Goal: Complete application form: Complete application form

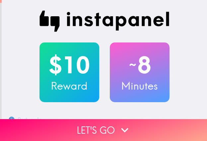
click at [178, 119] on button "Let's go" at bounding box center [103, 130] width 207 height 22
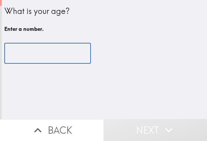
click at [33, 51] on input "number" at bounding box center [47, 53] width 86 height 21
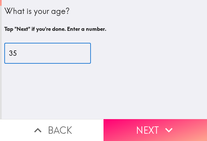
type input "35"
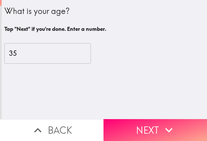
click at [163, 123] on icon "button" at bounding box center [168, 130] width 15 height 15
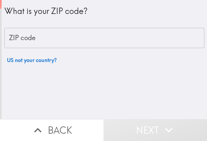
click at [71, 41] on input "ZIP code" at bounding box center [104, 38] width 200 height 21
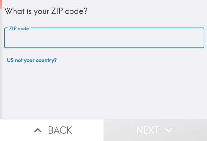
paste input "33602"
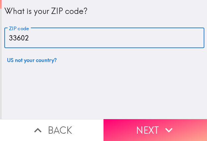
type input "33602"
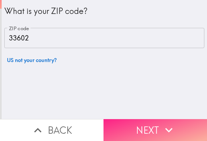
click at [165, 128] on icon "button" at bounding box center [168, 130] width 7 height 5
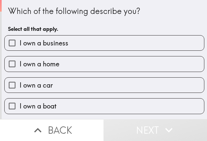
drag, startPoint x: 97, startPoint y: 46, endPoint x: 136, endPoint y: 57, distance: 40.5
click at [97, 46] on label "I own a business" at bounding box center [104, 42] width 199 height 15
click at [20, 46] on input "I own a business" at bounding box center [12, 42] width 15 height 15
checkbox input "true"
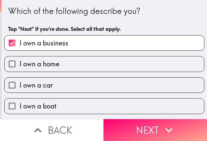
click at [151, 124] on button "Next" at bounding box center [154, 130] width 103 height 22
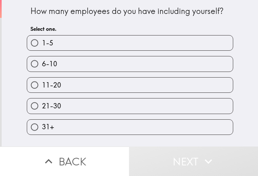
click at [167, 92] on label "11-20" at bounding box center [130, 84] width 206 height 15
click at [42, 92] on input "11-20" at bounding box center [34, 84] width 15 height 15
radio input "true"
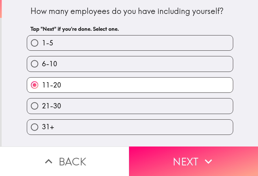
click at [191, 140] on button "Next" at bounding box center [193, 160] width 129 height 29
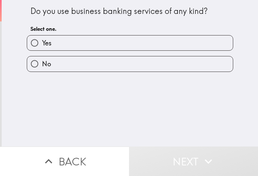
click at [182, 71] on label "No" at bounding box center [130, 63] width 206 height 15
click at [42, 71] on input "No" at bounding box center [34, 63] width 15 height 15
radio input "true"
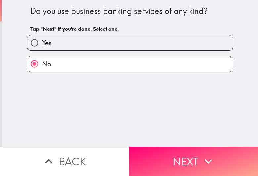
click at [124, 47] on label "Yes" at bounding box center [130, 42] width 206 height 15
click at [42, 47] on input "Yes" at bounding box center [34, 42] width 15 height 15
radio input "true"
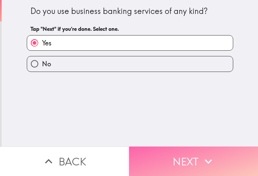
click at [175, 140] on button "Next" at bounding box center [193, 160] width 129 height 29
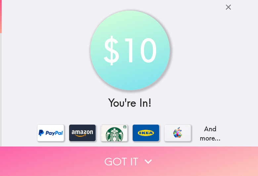
click at [206, 140] on button "Got it" at bounding box center [129, 160] width 258 height 29
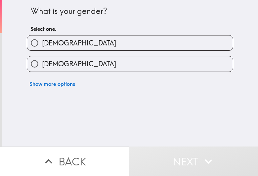
click at [164, 48] on label "[DEMOGRAPHIC_DATA]" at bounding box center [130, 42] width 206 height 15
click at [42, 48] on input "[DEMOGRAPHIC_DATA]" at bounding box center [34, 42] width 15 height 15
radio input "true"
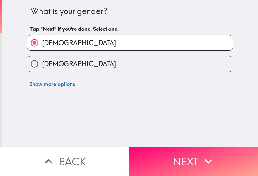
drag, startPoint x: 229, startPoint y: 149, endPoint x: 258, endPoint y: 150, distance: 28.8
click at [206, 140] on button "Next" at bounding box center [193, 160] width 129 height 29
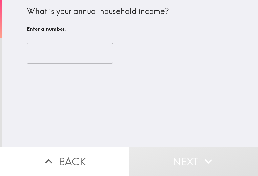
click at [71, 51] on input "number" at bounding box center [70, 53] width 86 height 21
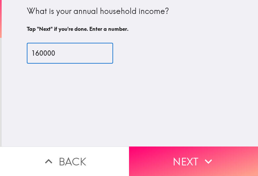
type input "160000"
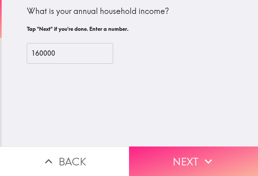
drag, startPoint x: 225, startPoint y: 158, endPoint x: 235, endPoint y: 159, distance: 11.0
click at [206, 140] on button "Next" at bounding box center [193, 160] width 129 height 29
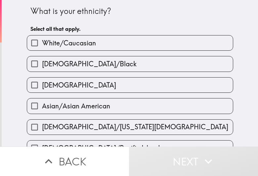
drag, startPoint x: 195, startPoint y: 51, endPoint x: 257, endPoint y: 56, distance: 61.7
click at [195, 51] on div "[DEMOGRAPHIC_DATA]/Black" at bounding box center [128, 61] width 212 height 21
click at [174, 42] on label "White/Caucasian" at bounding box center [130, 42] width 206 height 15
click at [42, 42] on input "White/Caucasian" at bounding box center [34, 42] width 15 height 15
checkbox input "true"
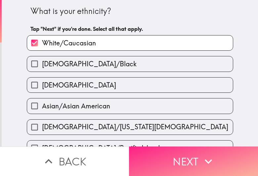
click at [206, 140] on button "Next" at bounding box center [193, 160] width 129 height 29
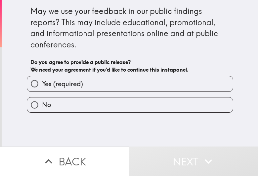
click at [163, 82] on label "Yes (required)" at bounding box center [130, 83] width 206 height 15
click at [42, 82] on input "Yes (required)" at bounding box center [34, 83] width 15 height 15
radio input "true"
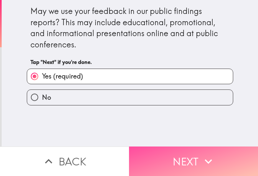
drag, startPoint x: 223, startPoint y: 156, endPoint x: 257, endPoint y: 160, distance: 34.7
click at [206, 140] on button "Next" at bounding box center [193, 160] width 129 height 29
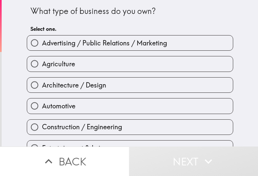
drag, startPoint x: 72, startPoint y: 62, endPoint x: 79, endPoint y: 65, distance: 7.6
click at [72, 62] on label "Agriculture" at bounding box center [130, 63] width 206 height 15
click at [42, 62] on input "Agriculture" at bounding box center [34, 63] width 15 height 15
radio input "true"
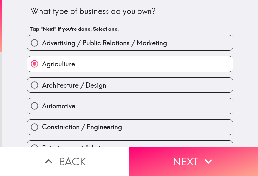
drag, startPoint x: 207, startPoint y: 159, endPoint x: 256, endPoint y: 161, distance: 48.7
click at [206, 140] on icon "button" at bounding box center [208, 161] width 15 height 15
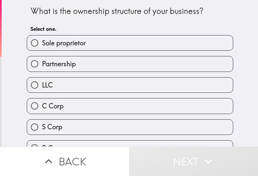
drag, startPoint x: 195, startPoint y: 69, endPoint x: 258, endPoint y: 66, distance: 62.3
click at [195, 68] on label "Partnership" at bounding box center [130, 63] width 206 height 15
click at [42, 68] on input "Partnership" at bounding box center [34, 63] width 15 height 15
radio input "true"
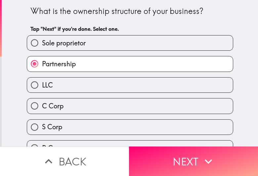
click at [136, 40] on label "Sole proprietor" at bounding box center [130, 42] width 206 height 15
click at [42, 40] on input "Sole proprietor" at bounding box center [34, 42] width 15 height 15
radio input "true"
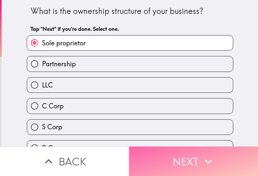
click at [196, 140] on button "Next" at bounding box center [193, 160] width 129 height 29
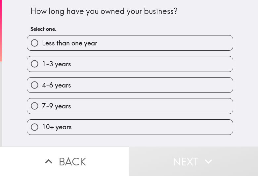
drag, startPoint x: 146, startPoint y: 66, endPoint x: 257, endPoint y: 83, distance: 112.3
click at [153, 68] on label "1-3 years" at bounding box center [130, 63] width 206 height 15
click at [42, 68] on input "1-3 years" at bounding box center [34, 63] width 15 height 15
radio input "true"
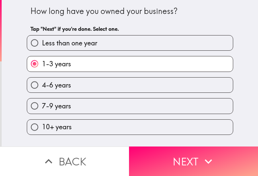
drag, startPoint x: 213, startPoint y: 157, endPoint x: 256, endPoint y: 160, distance: 43.2
click at [206, 140] on button "Next" at bounding box center [193, 160] width 129 height 29
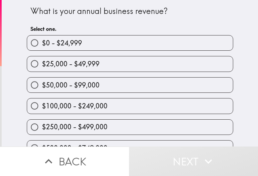
drag, startPoint x: 148, startPoint y: 88, endPoint x: 155, endPoint y: 90, distance: 7.1
click at [148, 88] on label "$50,000 - $99,000" at bounding box center [130, 84] width 206 height 15
click at [42, 88] on input "$50,000 - $99,000" at bounding box center [34, 84] width 15 height 15
radio input "true"
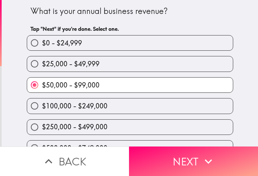
drag, startPoint x: 173, startPoint y: 151, endPoint x: 258, endPoint y: 162, distance: 85.8
click at [173, 140] on button "Next" at bounding box center [193, 160] width 129 height 29
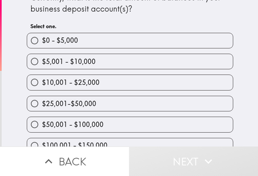
scroll to position [41, 0]
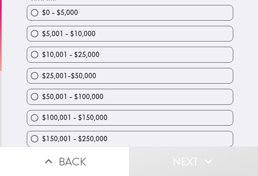
drag, startPoint x: 105, startPoint y: 119, endPoint x: 258, endPoint y: 111, distance: 153.2
click at [105, 119] on label "$100,001 - $150,000" at bounding box center [130, 117] width 206 height 15
click at [42, 119] on input "$100,001 - $150,000" at bounding box center [34, 117] width 15 height 15
radio input "true"
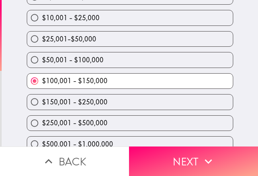
scroll to position [83, 0]
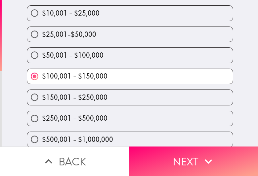
drag, startPoint x: 115, startPoint y: 96, endPoint x: 126, endPoint y: 175, distance: 79.4
click at [115, 96] on label "$150,001 - $250,000" at bounding box center [130, 97] width 206 height 15
click at [42, 96] on input "$150,001 - $250,000" at bounding box center [34, 97] width 15 height 15
radio input "true"
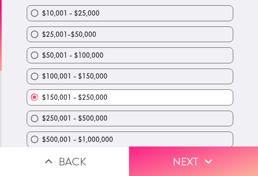
click at [203, 140] on button "Next" at bounding box center [193, 160] width 129 height 29
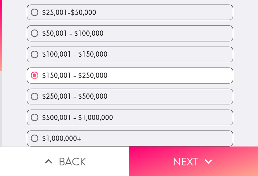
scroll to position [55, 0]
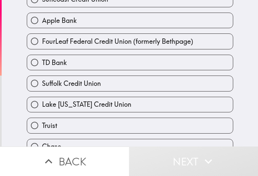
click at [206, 72] on div "Where do you have your primary business banking account? Select one. Suncoast C…" at bounding box center [130, 18] width 257 height 146
click at [140, 70] on label "TD Bank" at bounding box center [130, 62] width 206 height 15
click at [42, 70] on input "TD Bank" at bounding box center [34, 62] width 15 height 15
radio input "true"
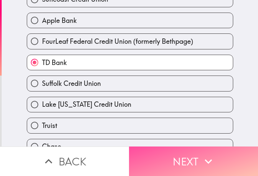
drag, startPoint x: 206, startPoint y: 158, endPoint x: 258, endPoint y: 162, distance: 51.8
click at [206, 140] on icon "button" at bounding box center [208, 161] width 15 height 15
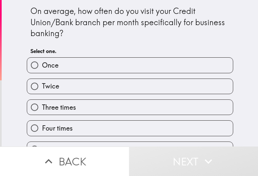
drag, startPoint x: 146, startPoint y: 87, endPoint x: 145, endPoint y: 108, distance: 20.9
click at [145, 87] on label "Twice" at bounding box center [130, 86] width 206 height 15
click at [42, 87] on input "Twice" at bounding box center [34, 86] width 15 height 15
radio input "true"
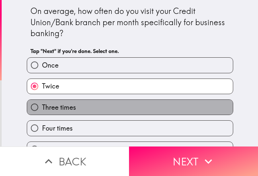
drag, startPoint x: 147, startPoint y: 111, endPoint x: 257, endPoint y: 121, distance: 110.1
click at [148, 111] on label "Three times" at bounding box center [130, 107] width 206 height 15
click at [42, 111] on input "Three times" at bounding box center [34, 107] width 15 height 15
radio input "true"
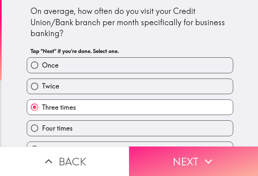
click at [201, 140] on icon "button" at bounding box center [208, 161] width 15 height 15
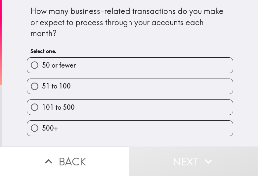
drag, startPoint x: 144, startPoint y: 110, endPoint x: 257, endPoint y: 118, distance: 113.5
click at [146, 111] on label "101 to 500" at bounding box center [130, 107] width 206 height 15
click at [42, 111] on input "101 to 500" at bounding box center [34, 107] width 15 height 15
radio input "true"
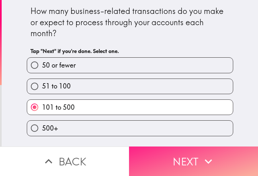
click at [169, 140] on button "Next" at bounding box center [193, 160] width 129 height 29
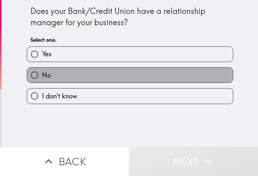
drag, startPoint x: 171, startPoint y: 72, endPoint x: 257, endPoint y: 77, distance: 86.9
click at [178, 76] on label "No" at bounding box center [130, 75] width 206 height 15
click at [42, 76] on input "No" at bounding box center [34, 75] width 15 height 15
radio input "true"
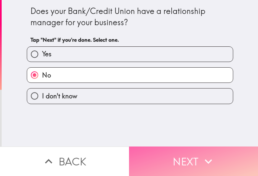
click at [204, 140] on button "Next" at bounding box center [193, 160] width 129 height 29
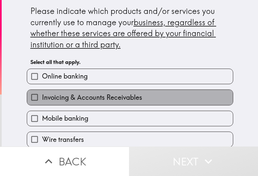
click at [132, 101] on span "Invoicing & Accounts Receivables" at bounding box center [92, 97] width 100 height 9
click at [42, 101] on input "Invoicing & Accounts Receivables" at bounding box center [34, 97] width 15 height 15
checkbox input "true"
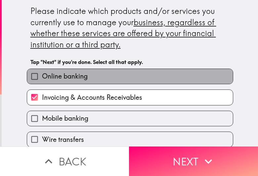
click at [138, 80] on label "Online banking" at bounding box center [130, 76] width 206 height 15
click at [42, 80] on input "Online banking" at bounding box center [34, 76] width 15 height 15
checkbox input "true"
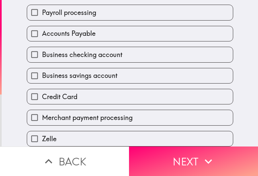
scroll to position [207, 0]
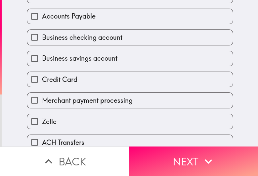
click at [123, 69] on div "Credit Card" at bounding box center [128, 76] width 212 height 21
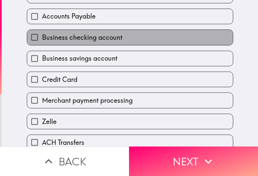
click at [131, 38] on label "Business checking account" at bounding box center [130, 37] width 206 height 15
click at [42, 38] on input "Business checking account" at bounding box center [34, 37] width 15 height 15
checkbox input "true"
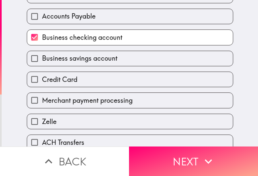
click at [122, 60] on label "Business savings account" at bounding box center [130, 58] width 206 height 15
click at [42, 60] on input "Business savings account" at bounding box center [34, 58] width 15 height 15
checkbox input "true"
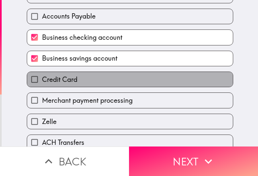
click at [125, 82] on label "Credit Card" at bounding box center [130, 79] width 206 height 15
click at [42, 82] on input "Credit Card" at bounding box center [34, 79] width 15 height 15
checkbox input "true"
click at [124, 96] on label "Merchant payment processing" at bounding box center [130, 100] width 206 height 15
click at [42, 96] on input "Merchant payment processing" at bounding box center [34, 100] width 15 height 15
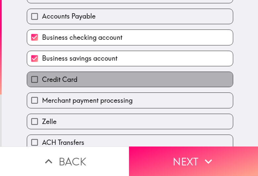
checkbox input "true"
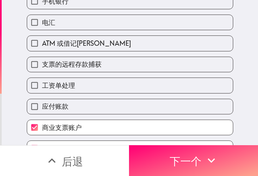
scroll to position [60, 0]
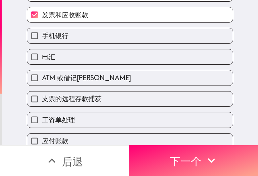
click at [105, 37] on label "手机银行" at bounding box center [130, 35] width 206 height 15
click at [42, 37] on input "手机银行" at bounding box center [34, 35] width 15 height 15
checkbox input "true"
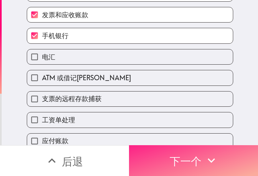
click at [204, 140] on button "下一个" at bounding box center [193, 160] width 129 height 31
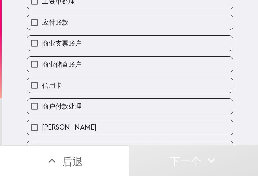
scroll to position [262, 0]
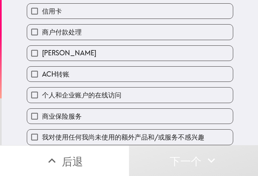
click at [160, 136] on label "我对使用任何我尚未使用的额外产品和/或服务不感兴趣" at bounding box center [130, 136] width 206 height 15
click at [42, 136] on input "我对使用任何我尚未使用的额外产品和/或服务不感兴趣" at bounding box center [34, 136] width 15 height 15
checkbox input "true"
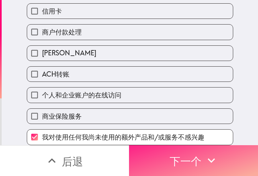
drag, startPoint x: 214, startPoint y: 151, endPoint x: 240, endPoint y: 158, distance: 27.5
click at [206, 140] on icon "button" at bounding box center [211, 160] width 15 height 15
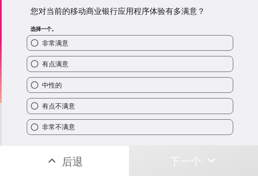
drag, startPoint x: 149, startPoint y: 72, endPoint x: 232, endPoint y: 85, distance: 83.5
click at [149, 72] on div "中性的" at bounding box center [128, 82] width 212 height 21
click at [198, 62] on label "有点满意" at bounding box center [130, 63] width 206 height 15
click at [42, 62] on input "有点满意" at bounding box center [34, 63] width 15 height 15
radio input "true"
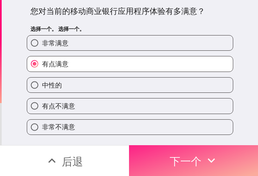
click at [197, 140] on font "下一个" at bounding box center [186, 160] width 32 height 20
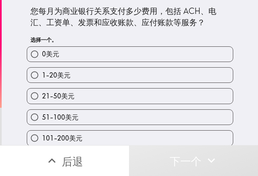
drag, startPoint x: 162, startPoint y: 70, endPoint x: 167, endPoint y: 74, distance: 7.1
click at [162, 70] on label "1-20美元" at bounding box center [130, 75] width 206 height 15
click at [42, 70] on input "1-20美元" at bounding box center [34, 75] width 15 height 15
radio input "true"
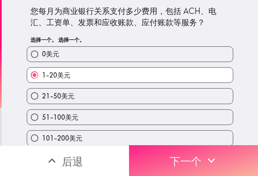
click at [206, 140] on button "下一个" at bounding box center [193, 160] width 129 height 31
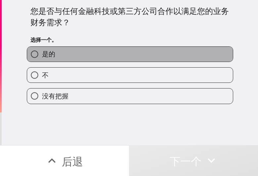
click at [154, 52] on label "是的" at bounding box center [130, 54] width 206 height 15
click at [42, 52] on input "是的" at bounding box center [34, 54] width 15 height 15
radio input "true"
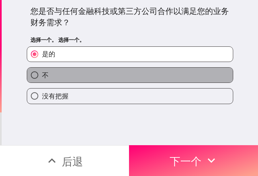
drag, startPoint x: 165, startPoint y: 75, endPoint x: 174, endPoint y: 80, distance: 10.7
click at [169, 78] on label "不" at bounding box center [130, 75] width 206 height 15
click at [42, 78] on input "不" at bounding box center [34, 75] width 15 height 15
radio input "true"
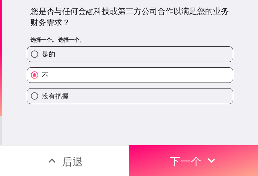
drag, startPoint x: 211, startPoint y: 154, endPoint x: 257, endPoint y: 163, distance: 46.8
click at [206, 140] on icon "button" at bounding box center [211, 160] width 15 height 15
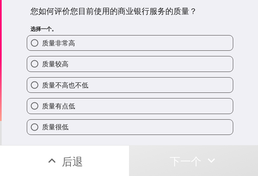
drag, startPoint x: 140, startPoint y: 83, endPoint x: 256, endPoint y: 76, distance: 116.5
click at [141, 83] on label "质量不高也不低" at bounding box center [130, 84] width 206 height 15
click at [42, 83] on input "质量不高也不低" at bounding box center [34, 84] width 15 height 15
radio input "true"
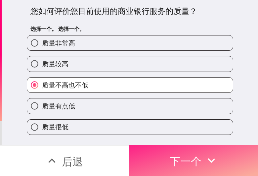
drag, startPoint x: 244, startPoint y: 156, endPoint x: 224, endPoint y: 168, distance: 23.5
click at [206, 140] on button "下一个" at bounding box center [193, 160] width 129 height 31
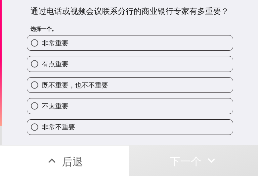
click at [120, 106] on label "不太重要" at bounding box center [130, 105] width 206 height 15
click at [42, 106] on input "不太重要" at bounding box center [34, 105] width 15 height 15
radio input "true"
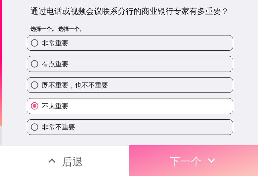
click at [206, 140] on button "下一个" at bounding box center [193, 160] width 129 height 31
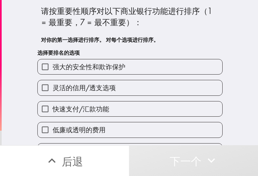
click at [130, 86] on label "灵活的信用/透支选项" at bounding box center [130, 87] width 185 height 15
click at [53, 86] on input "灵活的信用/透支选项" at bounding box center [45, 87] width 15 height 15
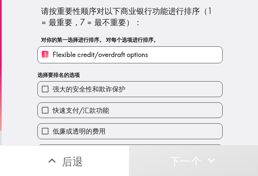
drag, startPoint x: 121, startPoint y: 110, endPoint x: 126, endPoint y: 116, distance: 8.3
click at [121, 110] on label "快速支付/汇款功能" at bounding box center [130, 110] width 185 height 15
click at [53, 110] on input "快速支付/汇款功能" at bounding box center [45, 110] width 15 height 15
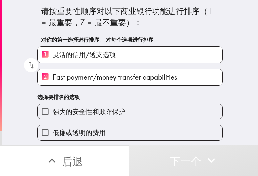
click at [126, 117] on label "强大的安全性和欺诈保护" at bounding box center [130, 111] width 185 height 15
click at [53, 117] on input "强大的安全性和欺诈保护" at bounding box center [45, 111] width 15 height 15
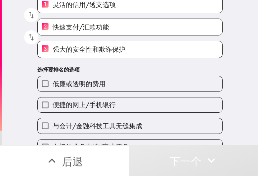
scroll to position [67, 0]
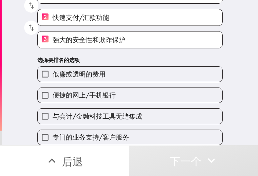
click at [136, 112] on font "与会计/金融科技工具无缝集成" at bounding box center [98, 116] width 90 height 8
click at [53, 110] on input "与会计/金融科技工具无缝集成" at bounding box center [45, 116] width 15 height 15
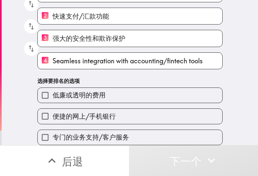
click at [142, 124] on div "专门的业务支持/客户服务" at bounding box center [127, 134] width 191 height 21
click at [144, 115] on label "便捷的网上/手机银行" at bounding box center [130, 116] width 185 height 15
click at [53, 115] on input "便捷的网上/手机银行" at bounding box center [45, 116] width 15 height 15
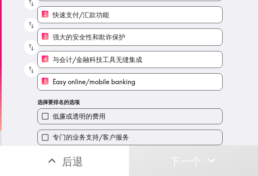
click at [147, 116] on label "低廉或透明的费用" at bounding box center [130, 116] width 185 height 15
click at [53, 116] on input "低廉或透明的费用" at bounding box center [45, 116] width 15 height 15
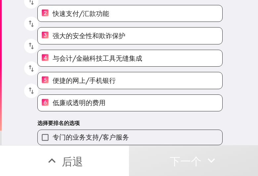
click at [159, 133] on label "专门的业务支持/客户服务" at bounding box center [130, 137] width 185 height 15
click at [53, 133] on input "专门的业务支持/客户服务" at bounding box center [45, 137] width 15 height 15
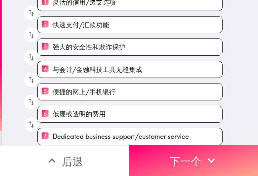
scroll to position [59, 0]
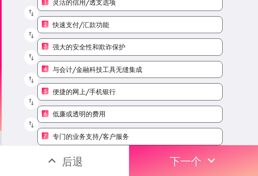
click at [206, 140] on icon "button" at bounding box center [211, 160] width 15 height 15
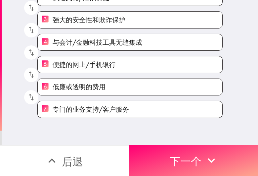
scroll to position [0, 0]
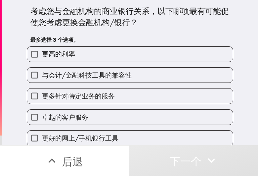
drag, startPoint x: 141, startPoint y: 60, endPoint x: 143, endPoint y: 70, distance: 9.7
click at [141, 60] on label "更高的利率" at bounding box center [130, 54] width 206 height 15
click at [42, 60] on input "更高的利率" at bounding box center [34, 54] width 15 height 15
checkbox input "true"
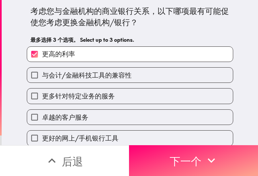
drag, startPoint x: 143, startPoint y: 84, endPoint x: 141, endPoint y: 116, distance: 31.5
click at [143, 86] on div "更多针对特定业务的服务" at bounding box center [128, 93] width 212 height 21
click at [140, 119] on label "卓越的客户服务" at bounding box center [130, 117] width 206 height 15
click at [42, 119] on input "卓越的客户服务" at bounding box center [34, 117] width 15 height 15
checkbox input "true"
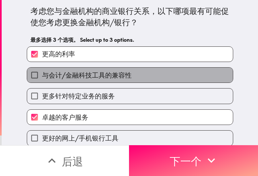
click at [135, 81] on label "与会计/金融科技工具的兼容性" at bounding box center [130, 75] width 206 height 15
click at [42, 81] on input "与会计/金融科技工具的兼容性" at bounding box center [34, 75] width 15 height 15
checkbox input "true"
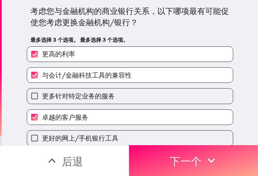
drag, startPoint x: 198, startPoint y: 152, endPoint x: 258, endPoint y: 161, distance: 60.3
click at [198, 140] on font "下一个" at bounding box center [186, 161] width 32 height 13
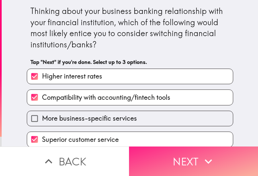
click at [194, 156] on button "Next" at bounding box center [193, 160] width 129 height 29
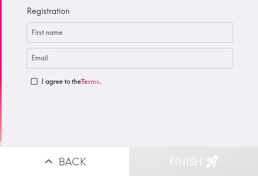
click at [79, 33] on input "First name" at bounding box center [130, 33] width 207 height 21
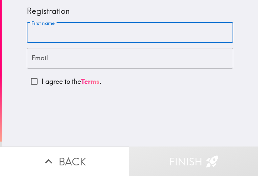
paste input "[PERSON_NAME]"
type input "[PERSON_NAME]"
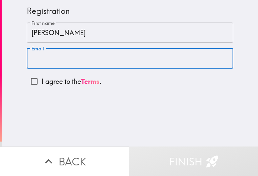
click at [98, 62] on input "Email" at bounding box center [130, 58] width 207 height 21
paste input "tylermartin241930@gmail.com"
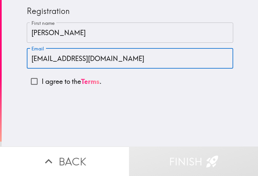
type input "tylermartin241930@gmail.com"
click at [56, 79] on p "I agree to the Terms ." at bounding box center [72, 81] width 60 height 9
click at [42, 79] on input "I agree to the Terms ." at bounding box center [34, 81] width 15 height 15
checkbox input "true"
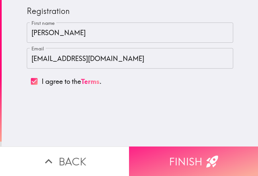
click at [193, 155] on button "Finish" at bounding box center [193, 160] width 129 height 29
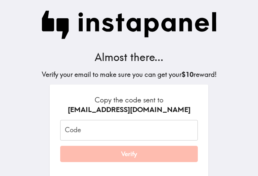
click at [97, 127] on input "Code" at bounding box center [129, 130] width 138 height 21
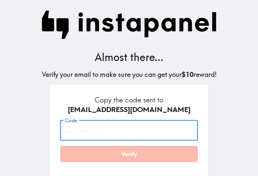
paste input "jh7_LK8_enB"
type input "jh7_LK8_enB"
click at [137, 151] on button "Verify" at bounding box center [129, 154] width 138 height 17
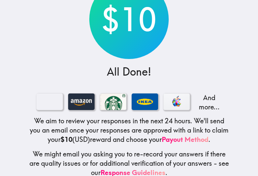
scroll to position [80, 0]
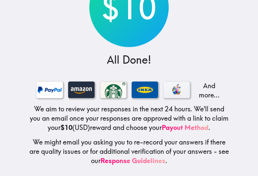
drag, startPoint x: 205, startPoint y: 30, endPoint x: 248, endPoint y: 0, distance: 51.8
click at [205, 30] on div "$10 All Done! And more... We aim to review your responses in the next 24 hours.…" at bounding box center [129, 50] width 212 height 251
